Goal: Navigation & Orientation: Find specific page/section

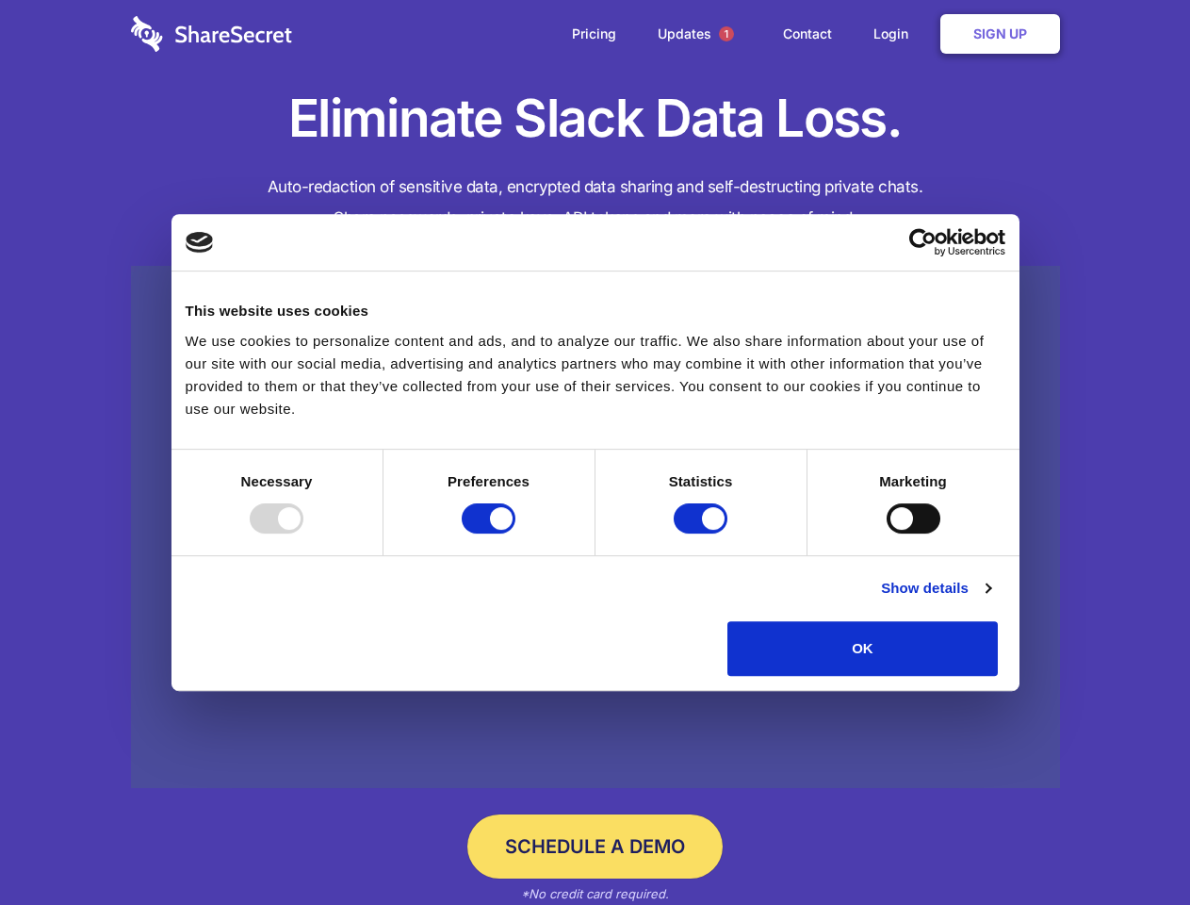
click at [303, 533] on div at bounding box center [277, 518] width 54 height 30
click at [515, 533] on input "Preferences" at bounding box center [489, 518] width 54 height 30
checkbox input "false"
click at [703, 533] on input "Statistics" at bounding box center [701, 518] width 54 height 30
checkbox input "false"
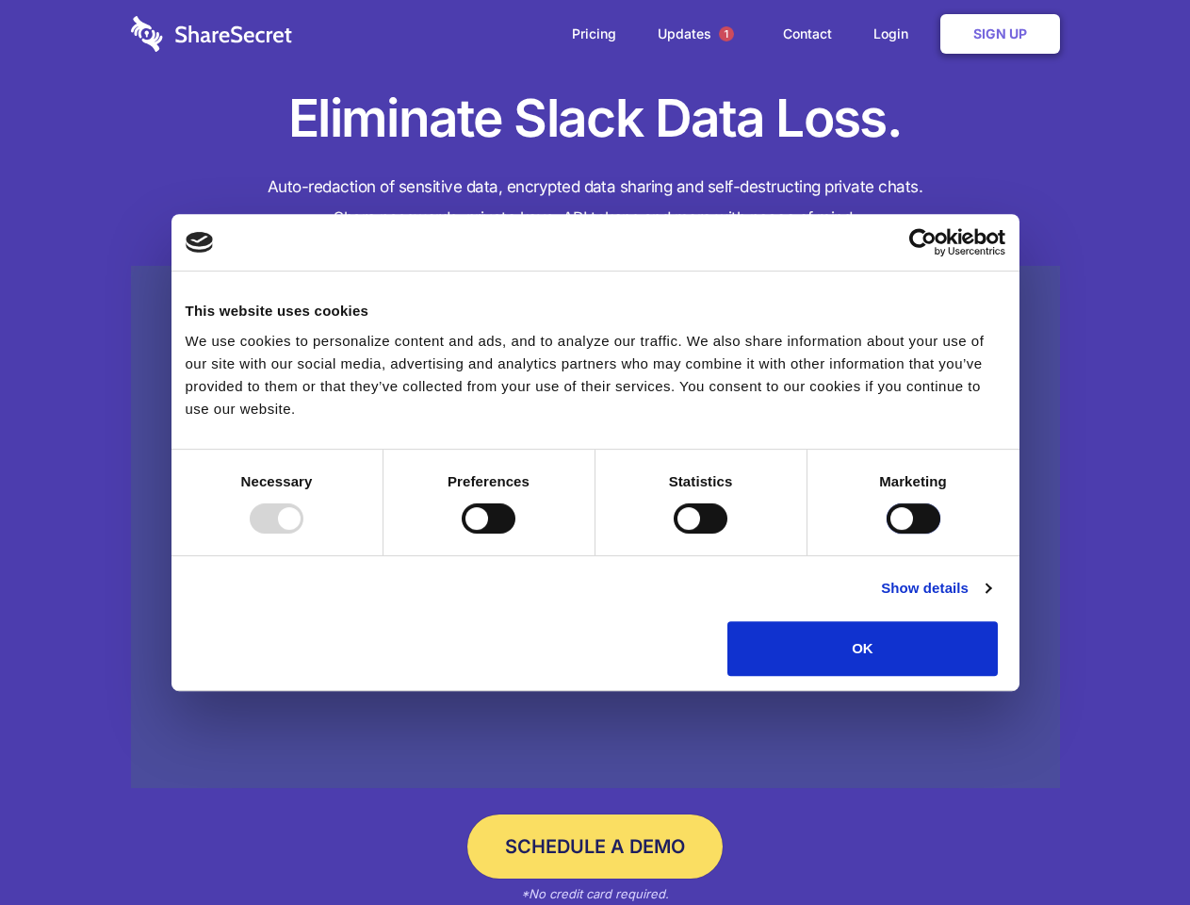
click at [887, 533] on input "Marketing" at bounding box center [914, 518] width 54 height 30
checkbox input "true"
click at [990, 599] on link "Show details" at bounding box center [935, 588] width 109 height 23
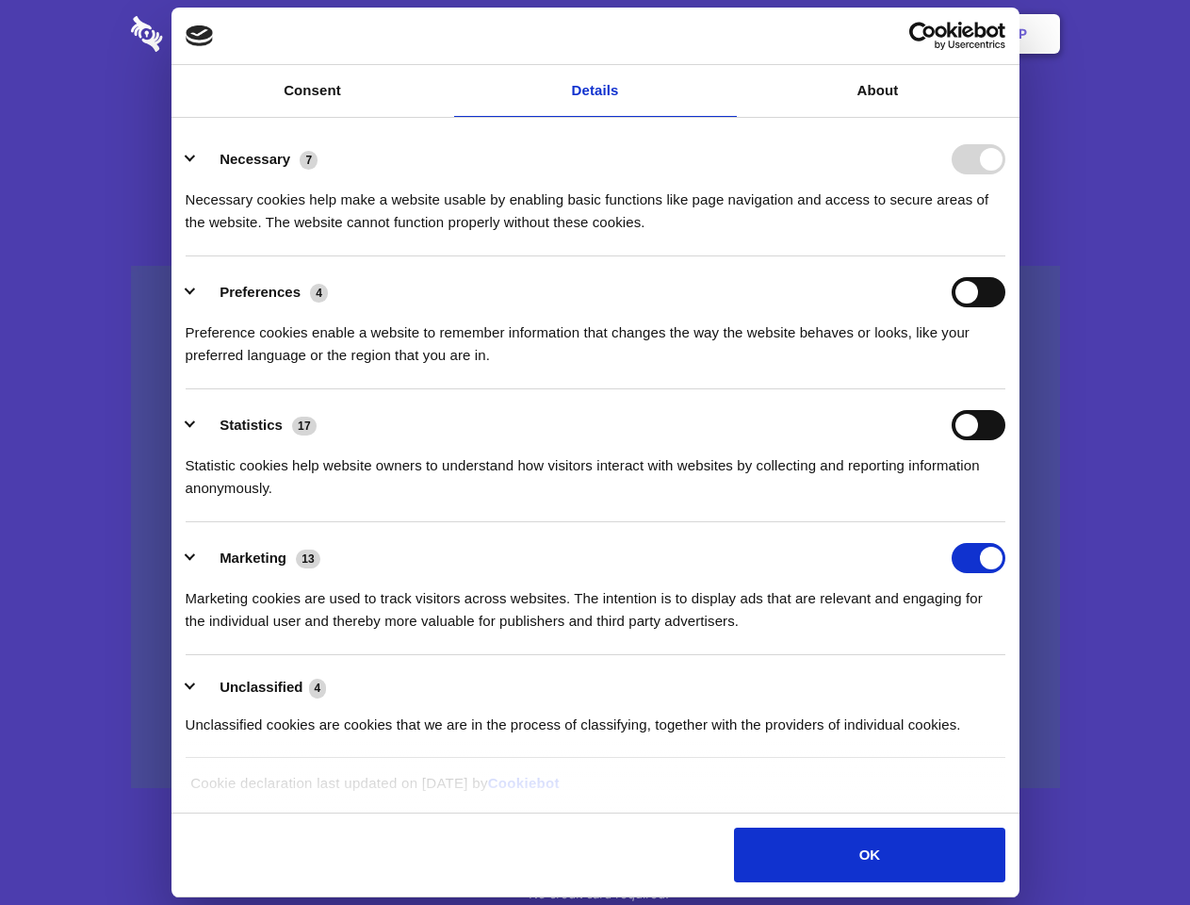
click at [1005, 367] on div "Preference cookies enable a website to remember information that changes the wa…" at bounding box center [596, 336] width 820 height 59
click at [726, 34] on span "1" at bounding box center [726, 33] width 15 height 15
